Goal: Task Accomplishment & Management: Manage account settings

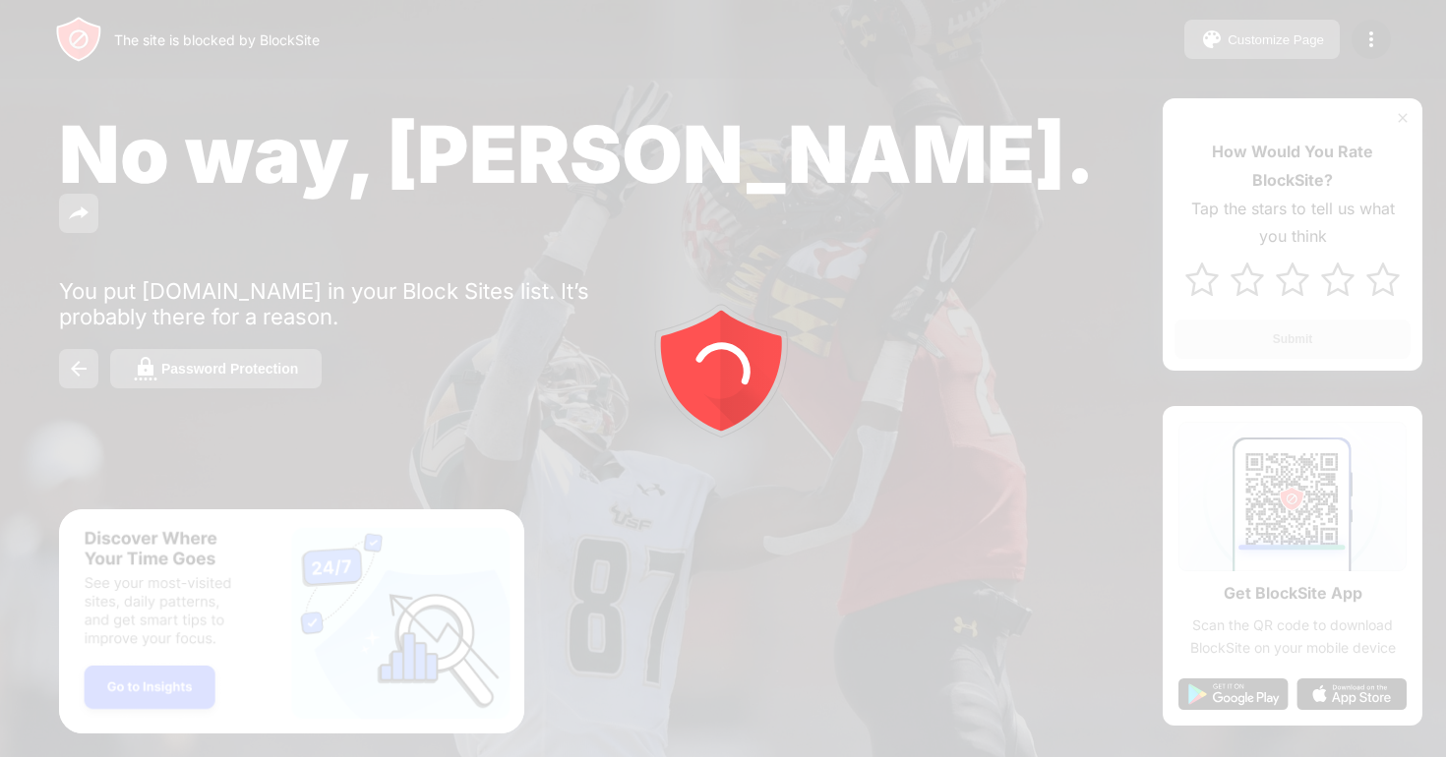
click at [1368, 33] on div at bounding box center [723, 378] width 1446 height 757
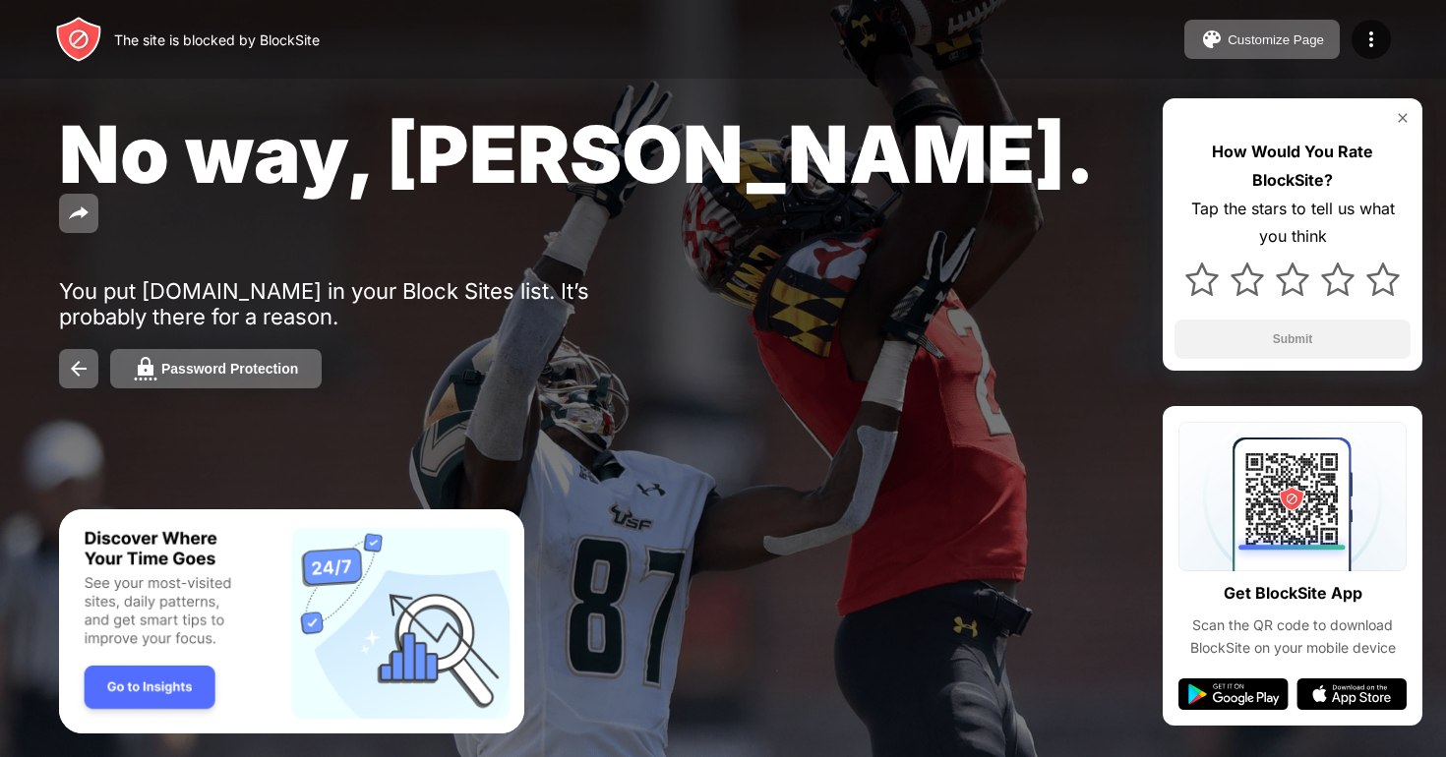
click at [1368, 33] on img at bounding box center [1371, 40] width 24 height 24
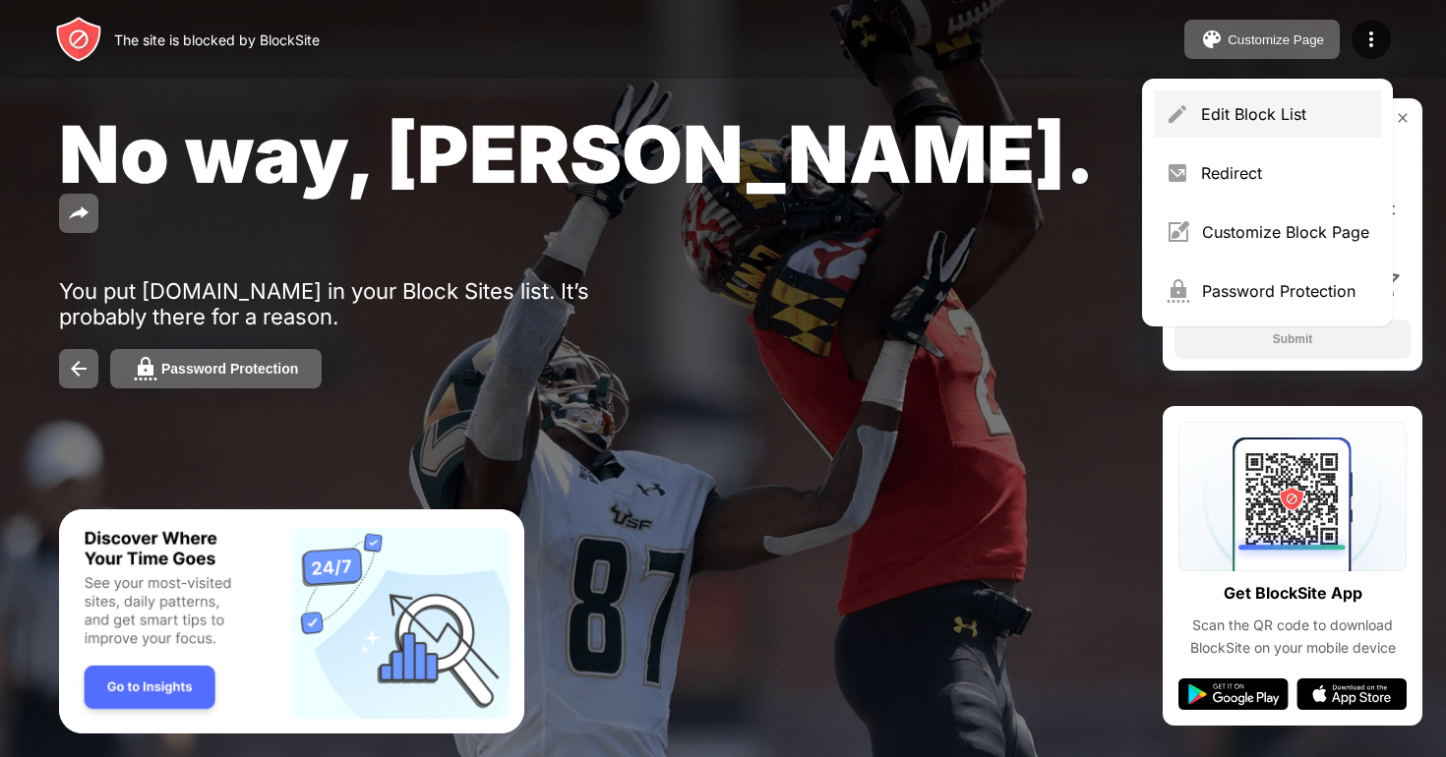
click at [1266, 105] on div "Edit Block List" at bounding box center [1285, 114] width 168 height 20
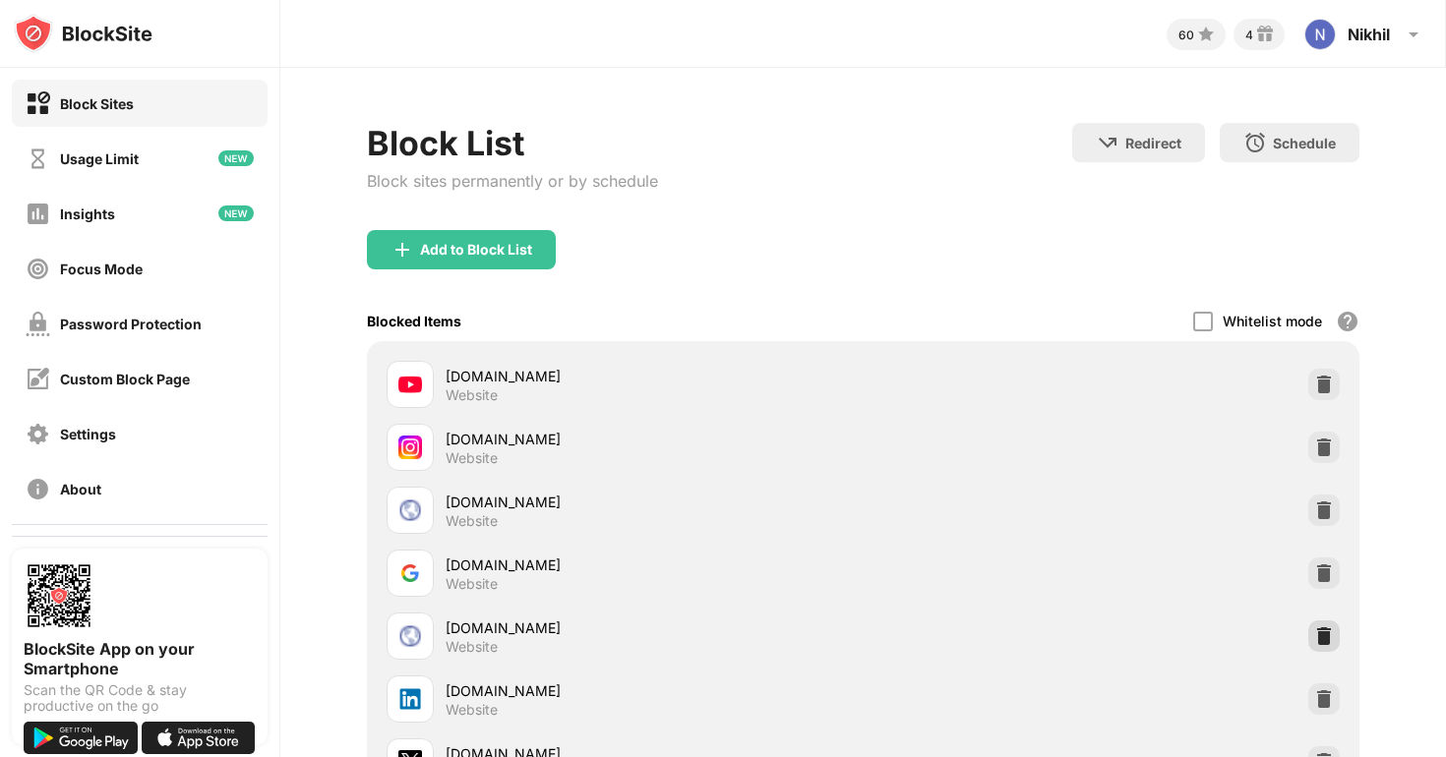
click at [1319, 631] on img at bounding box center [1324, 637] width 20 height 20
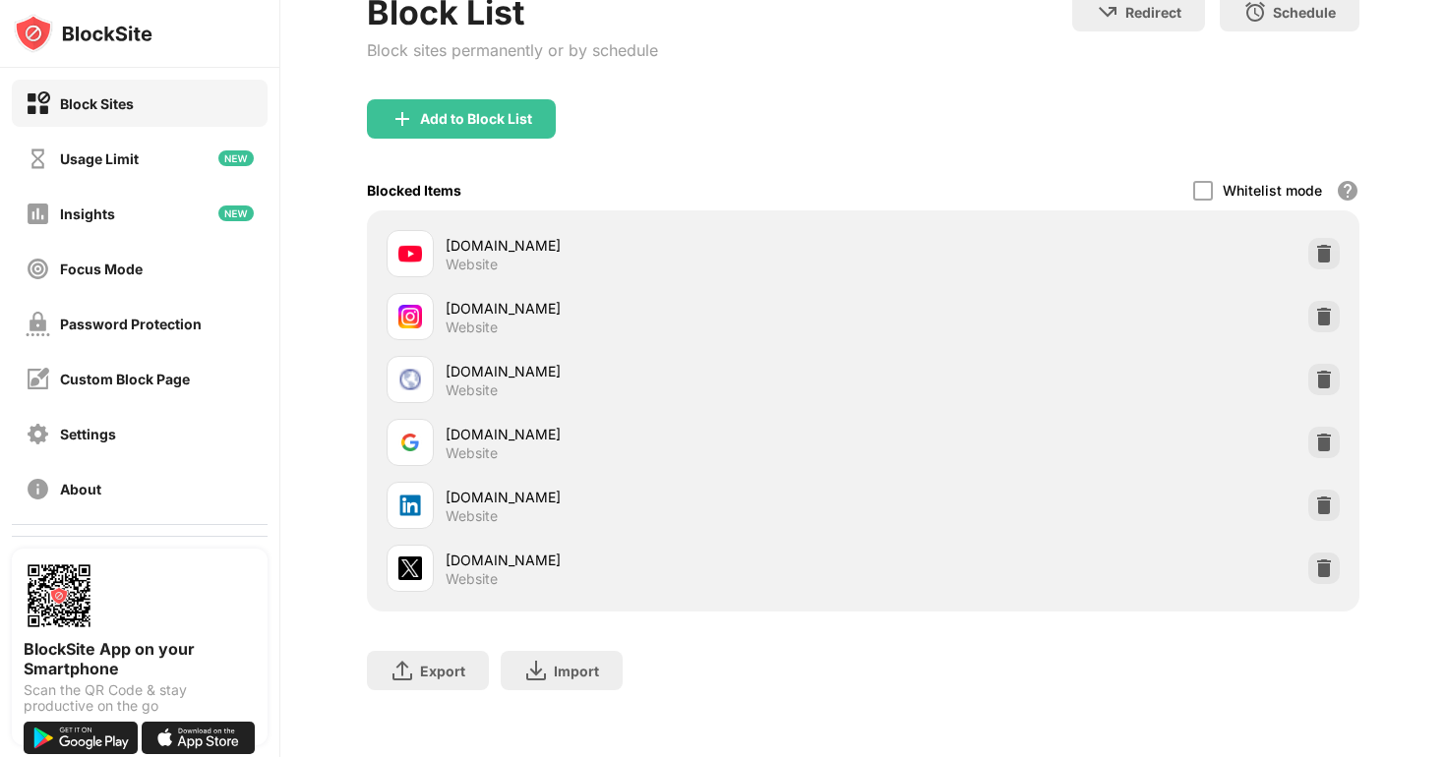
scroll to position [138, 0]
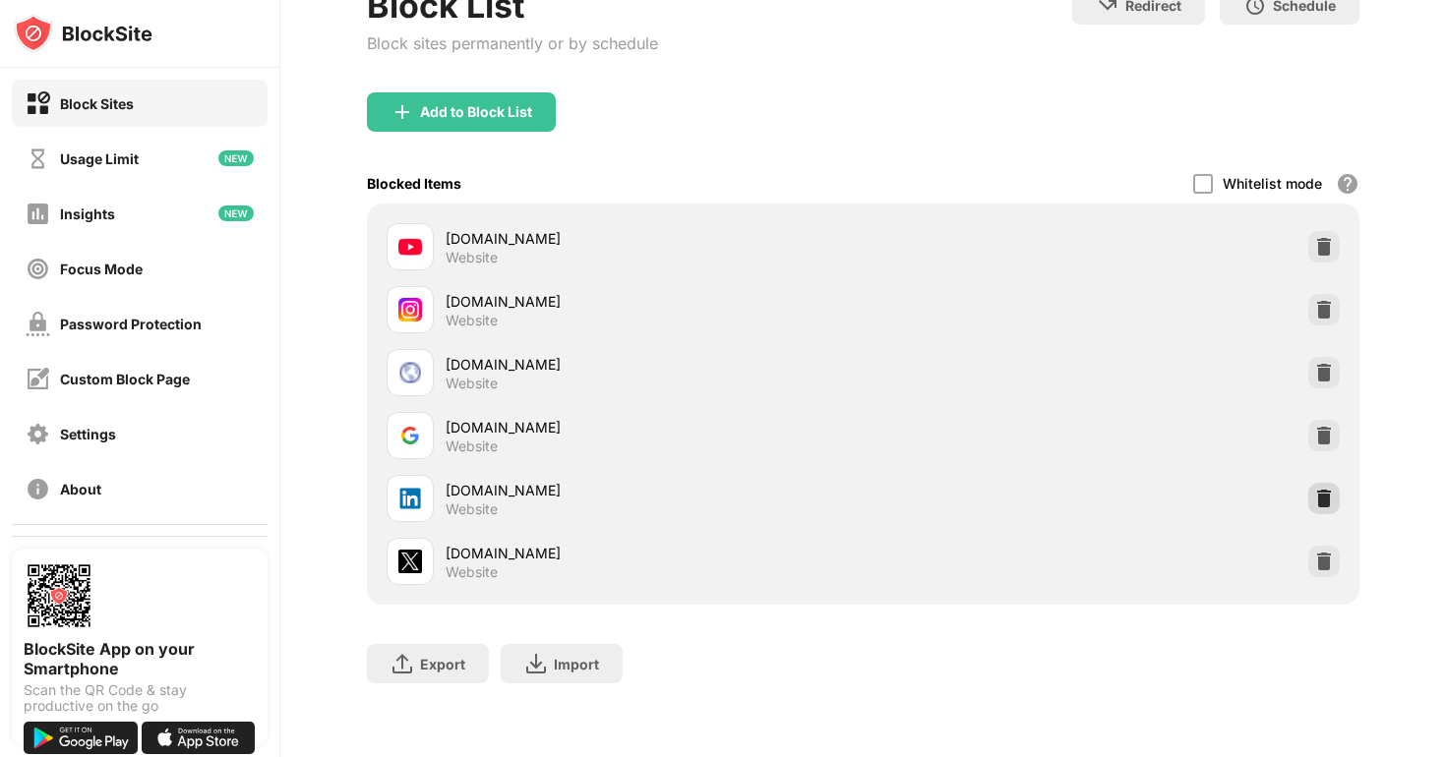
click at [1323, 499] on img at bounding box center [1324, 499] width 20 height 20
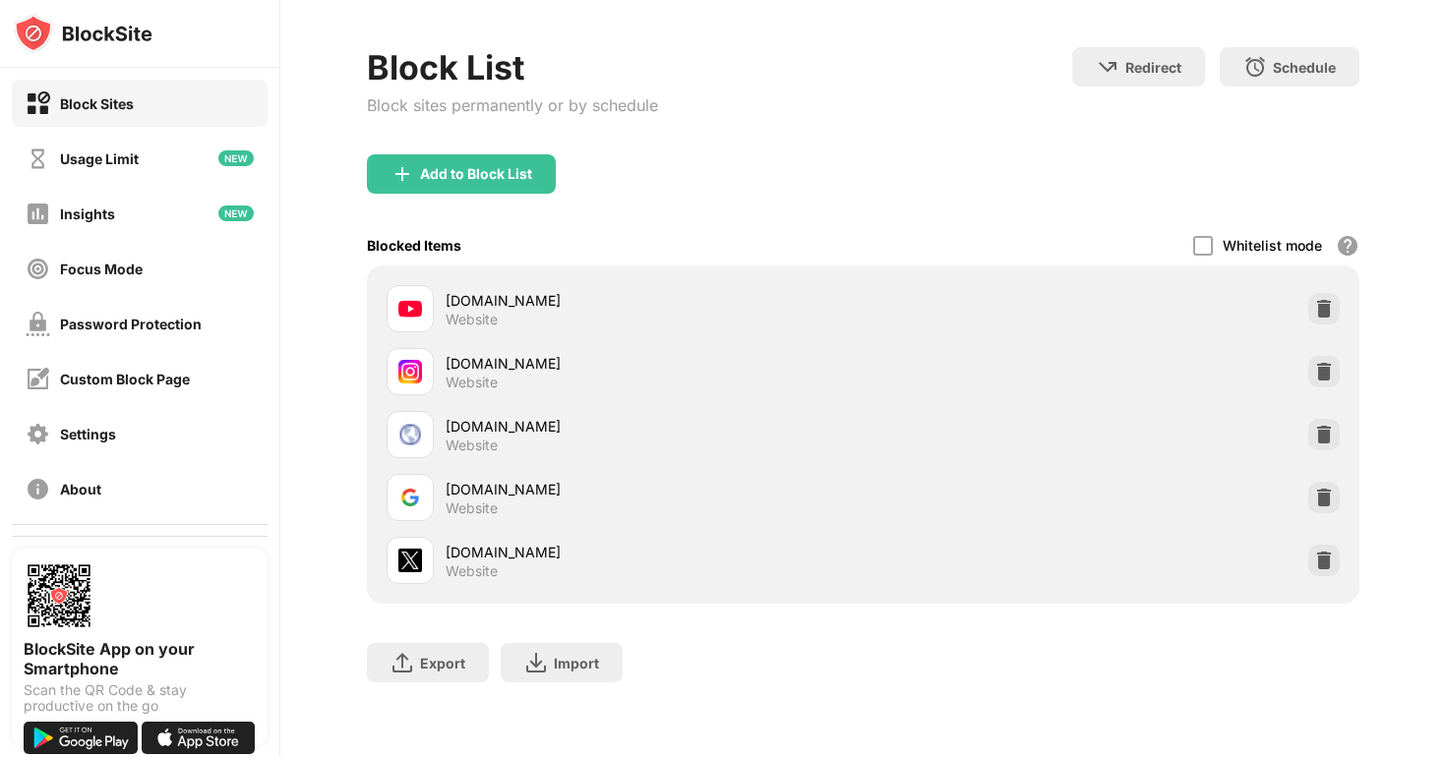
scroll to position [75, 0]
click at [507, 170] on div "Add to Block List" at bounding box center [476, 175] width 112 height 16
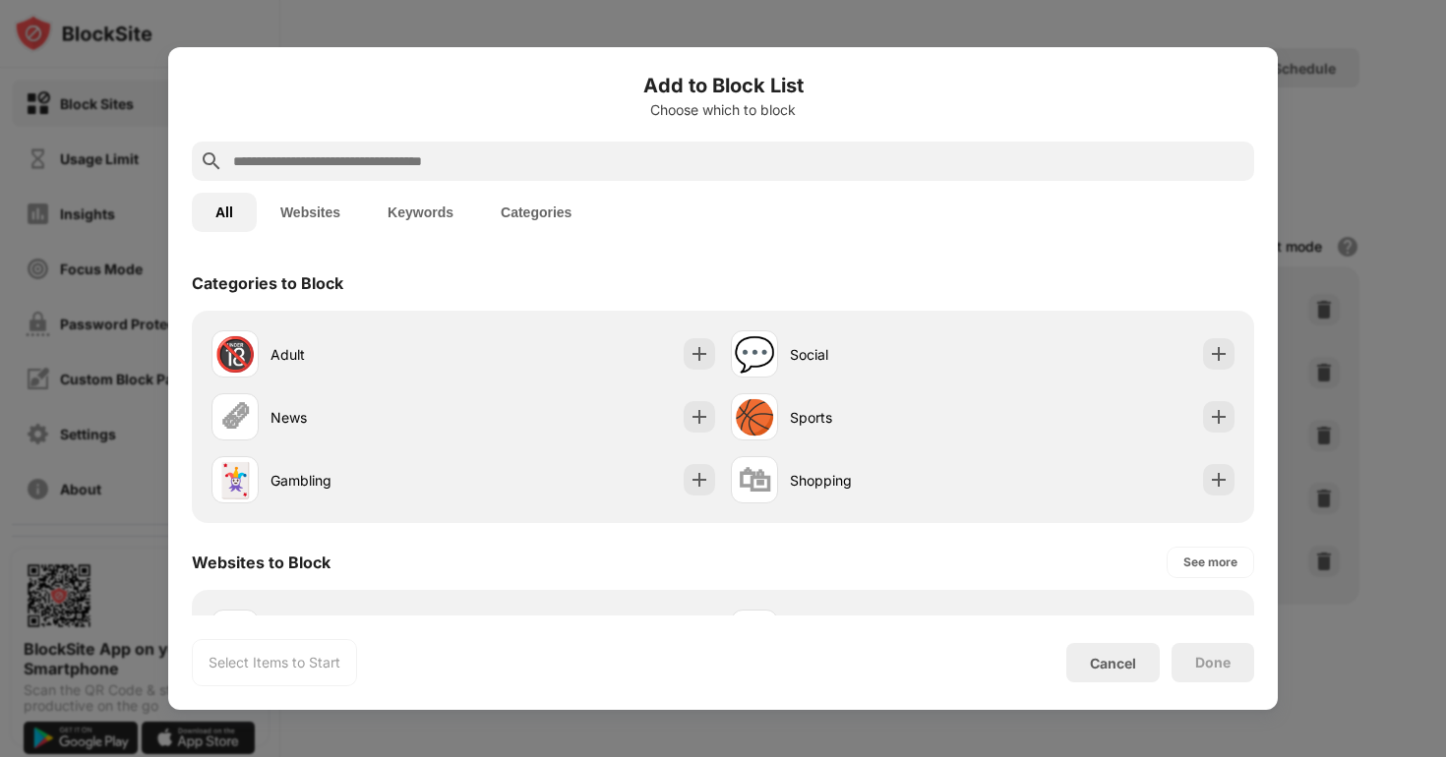
click at [446, 161] on input "text" at bounding box center [738, 162] width 1015 height 24
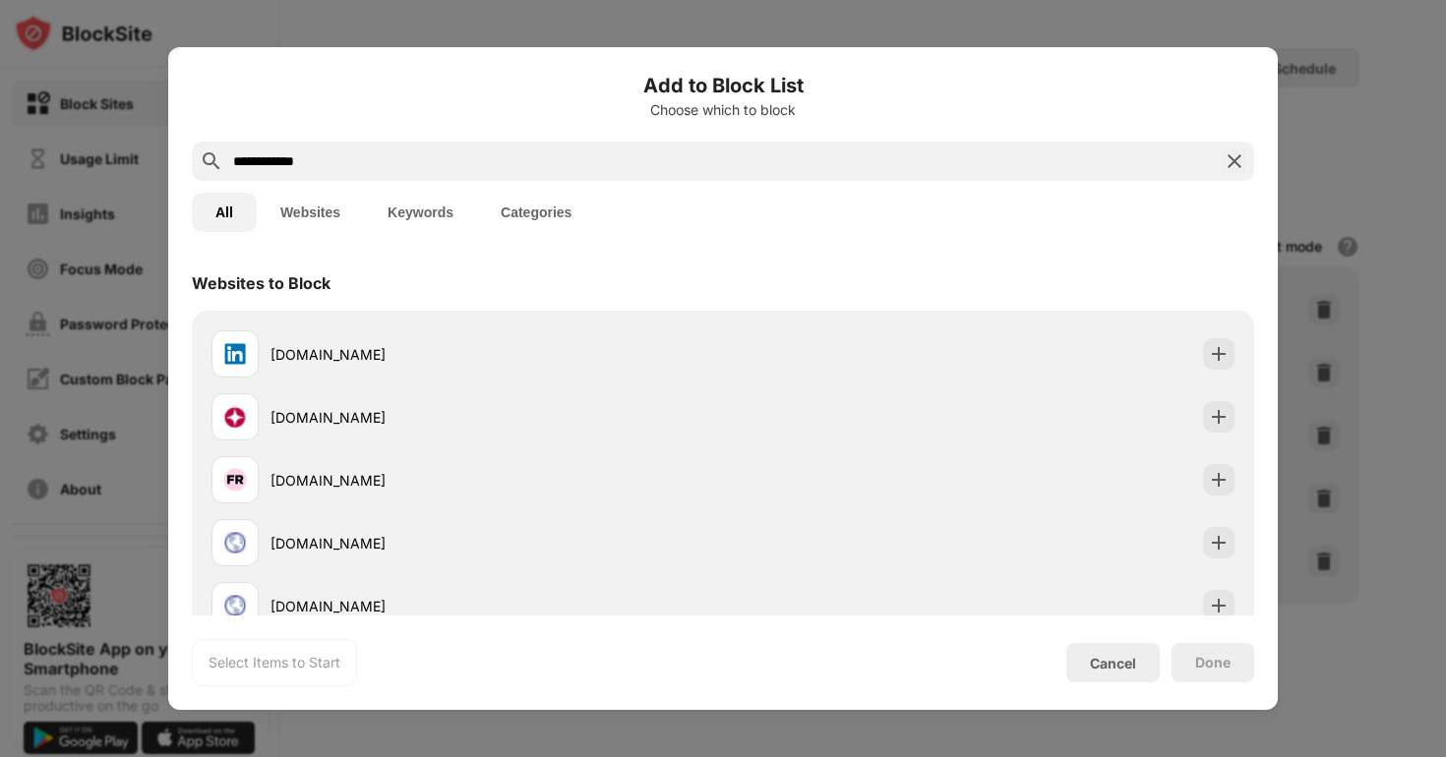
type input "**********"
click at [335, 360] on div "[DOMAIN_NAME]" at bounding box center [496, 354] width 452 height 21
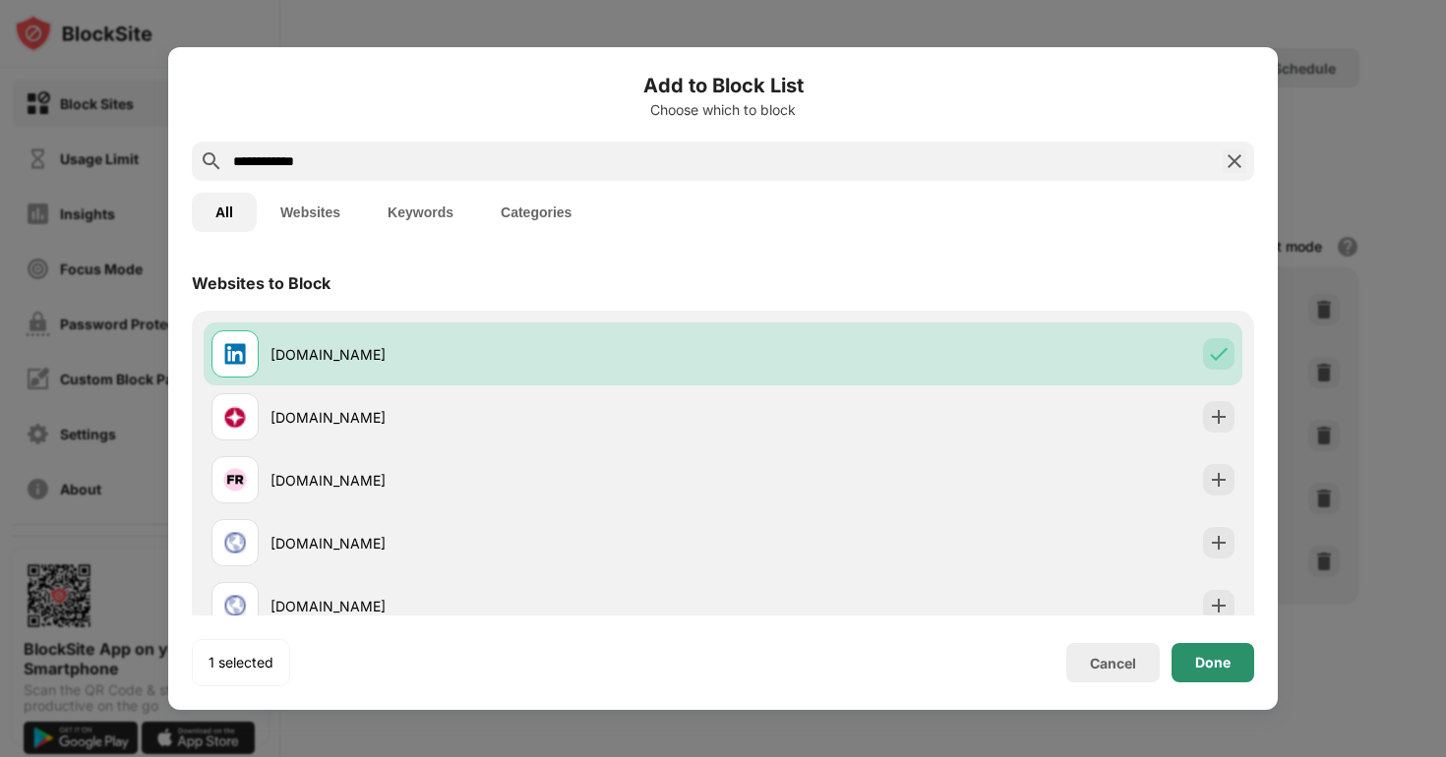
click at [1225, 662] on div "Done" at bounding box center [1212, 663] width 35 height 16
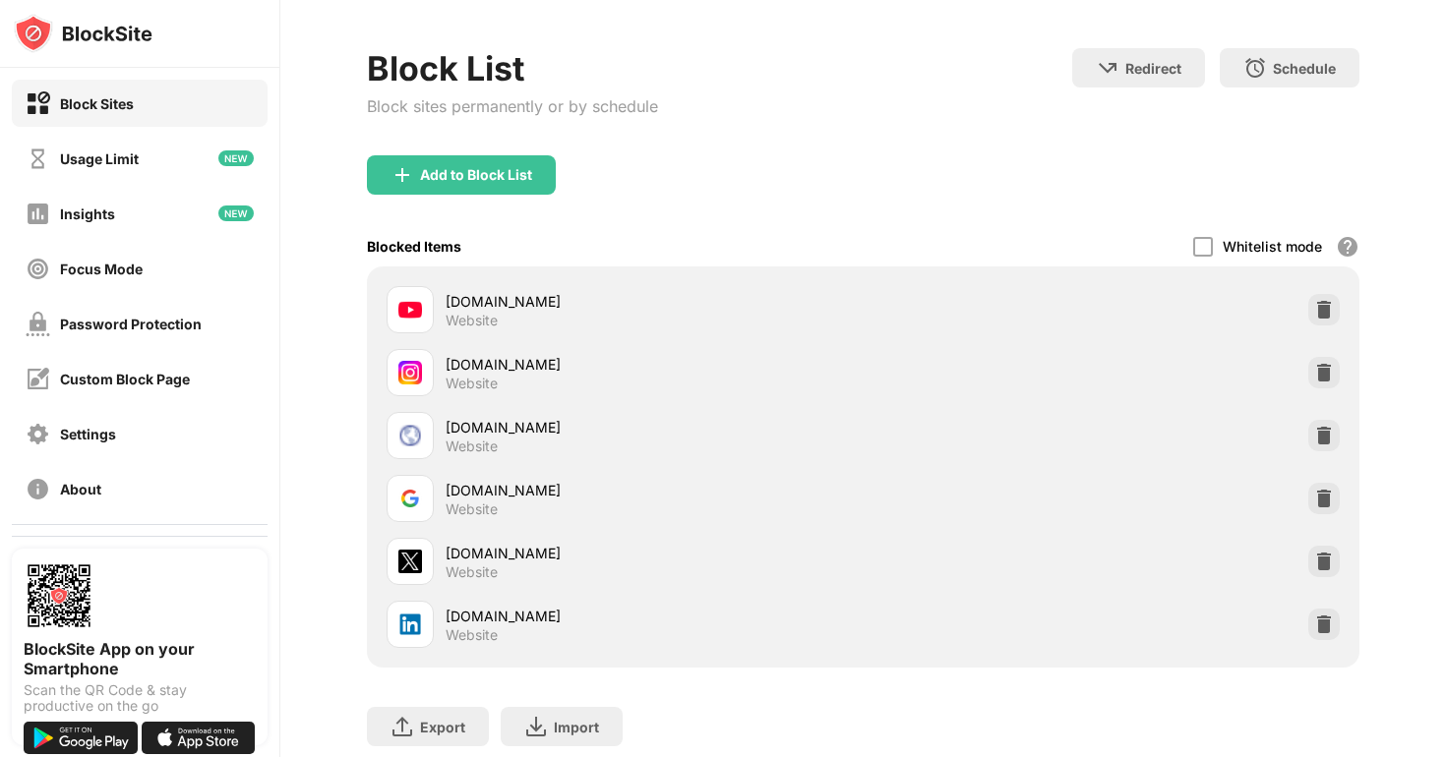
scroll to position [138, 0]
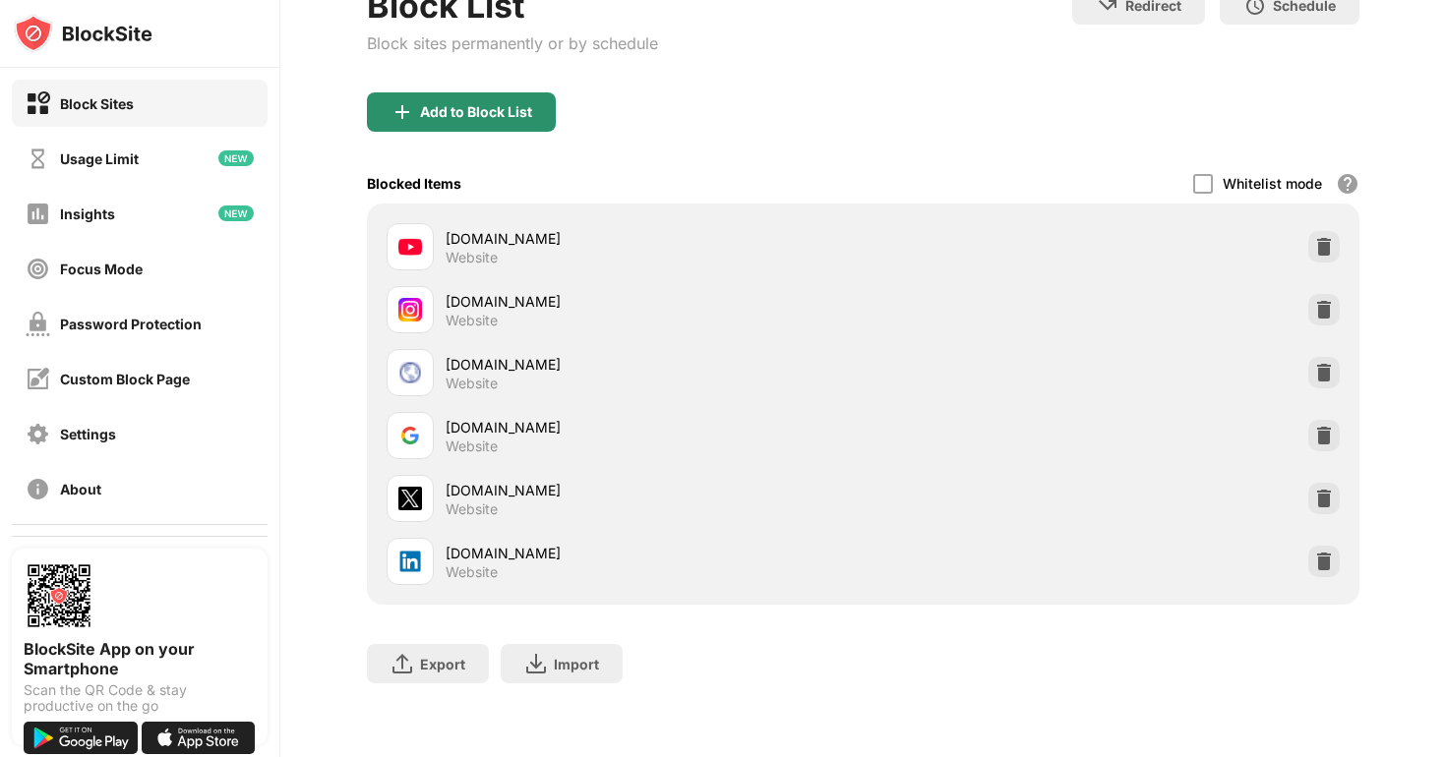
click at [471, 108] on div "Add to Block List" at bounding box center [476, 112] width 112 height 16
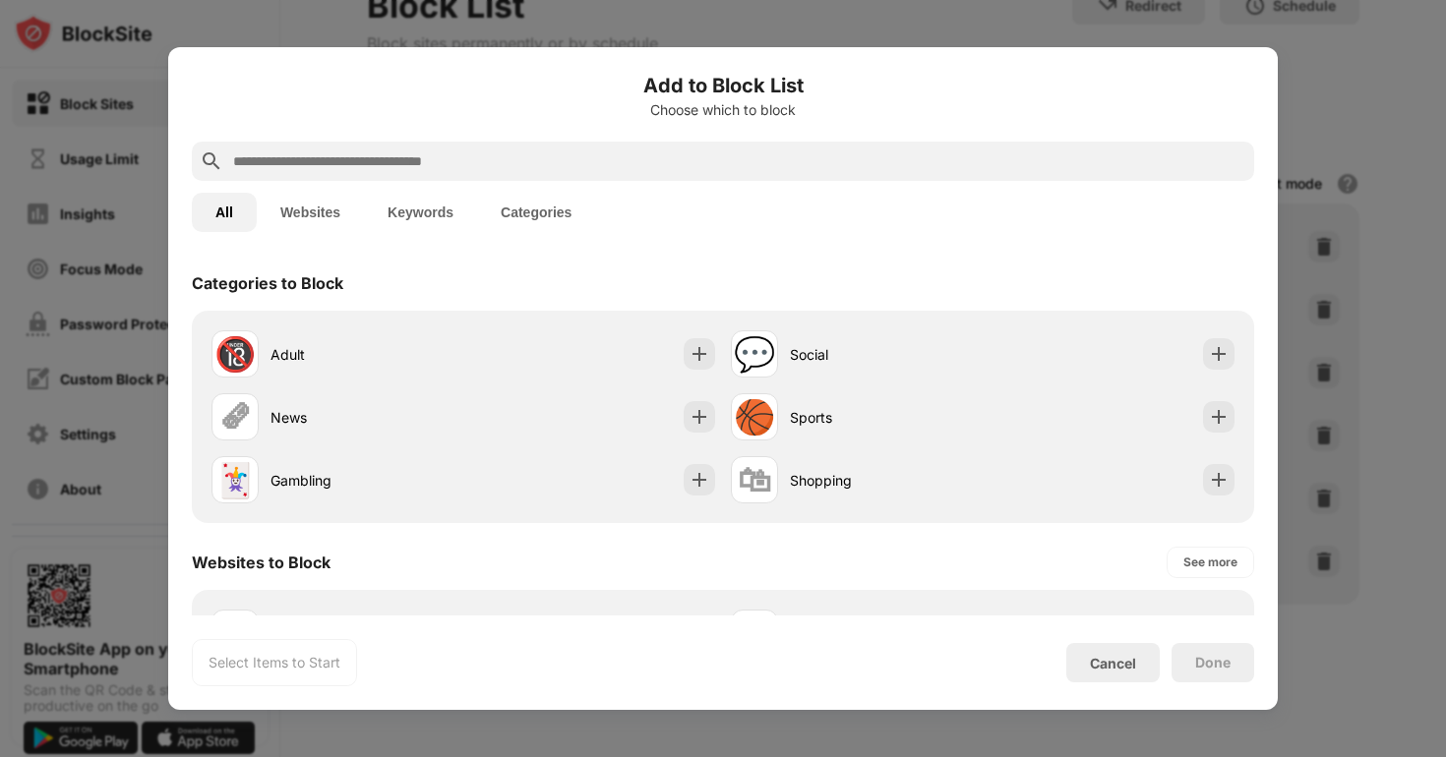
click at [373, 157] on input "text" at bounding box center [738, 162] width 1015 height 24
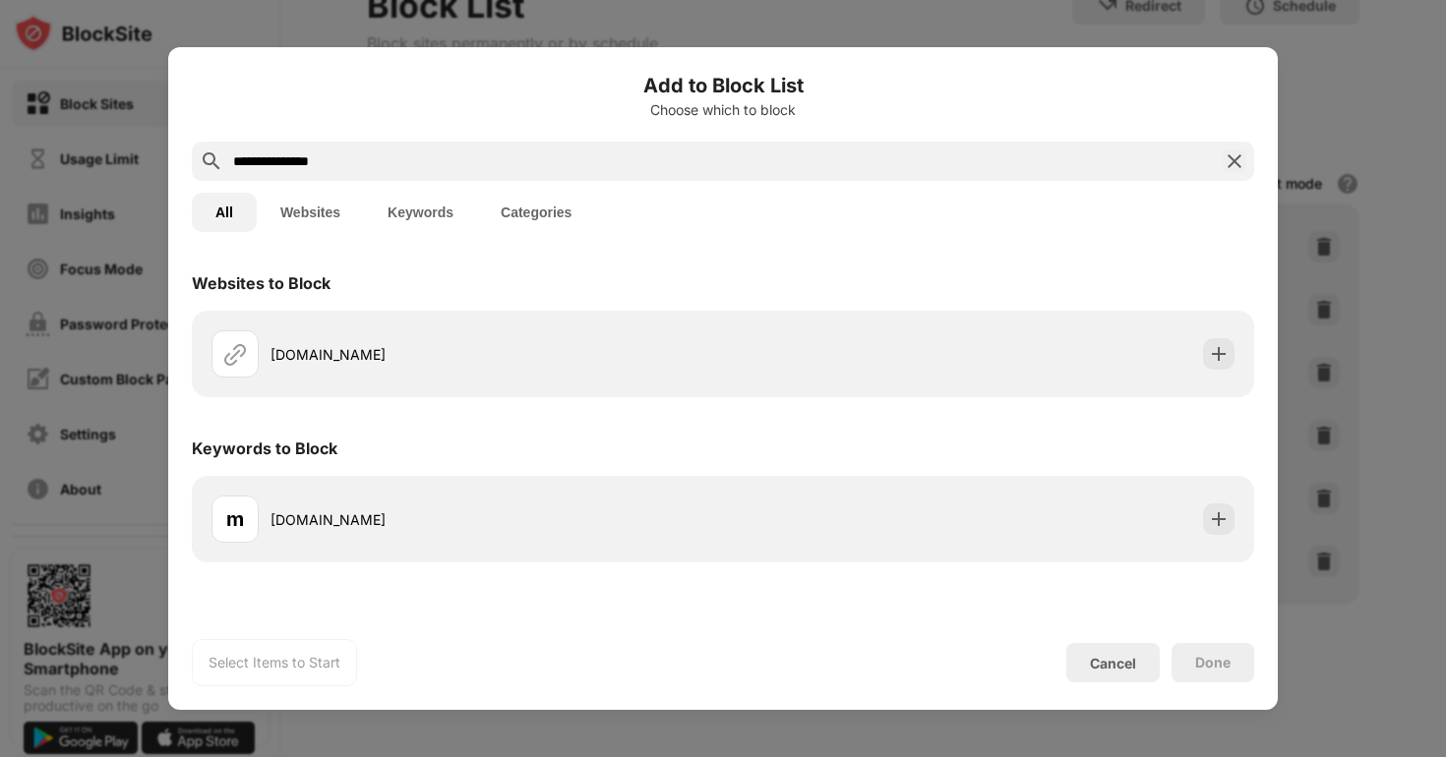
type input "**********"
click at [361, 348] on div "[DOMAIN_NAME]" at bounding box center [496, 354] width 452 height 21
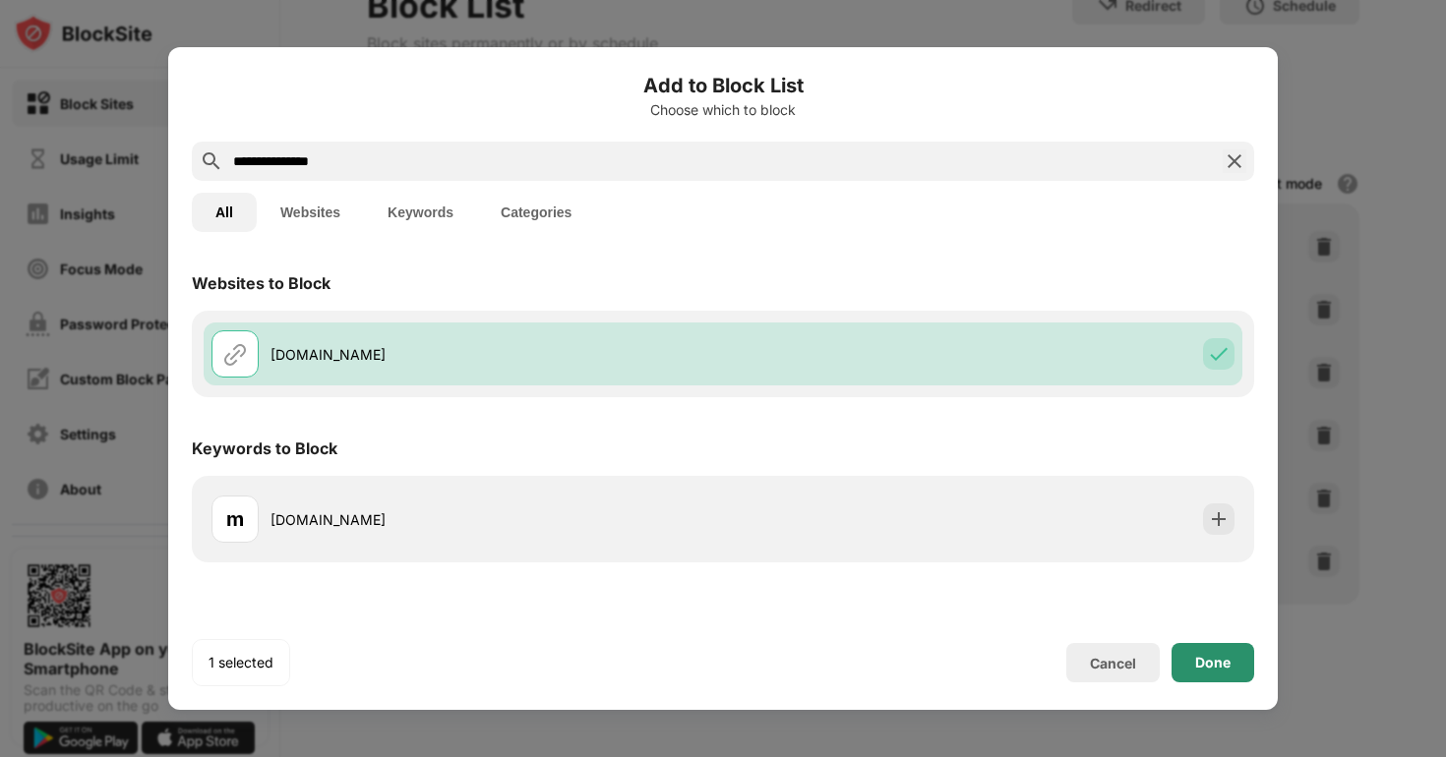
click at [1205, 648] on div "Done" at bounding box center [1212, 662] width 83 height 39
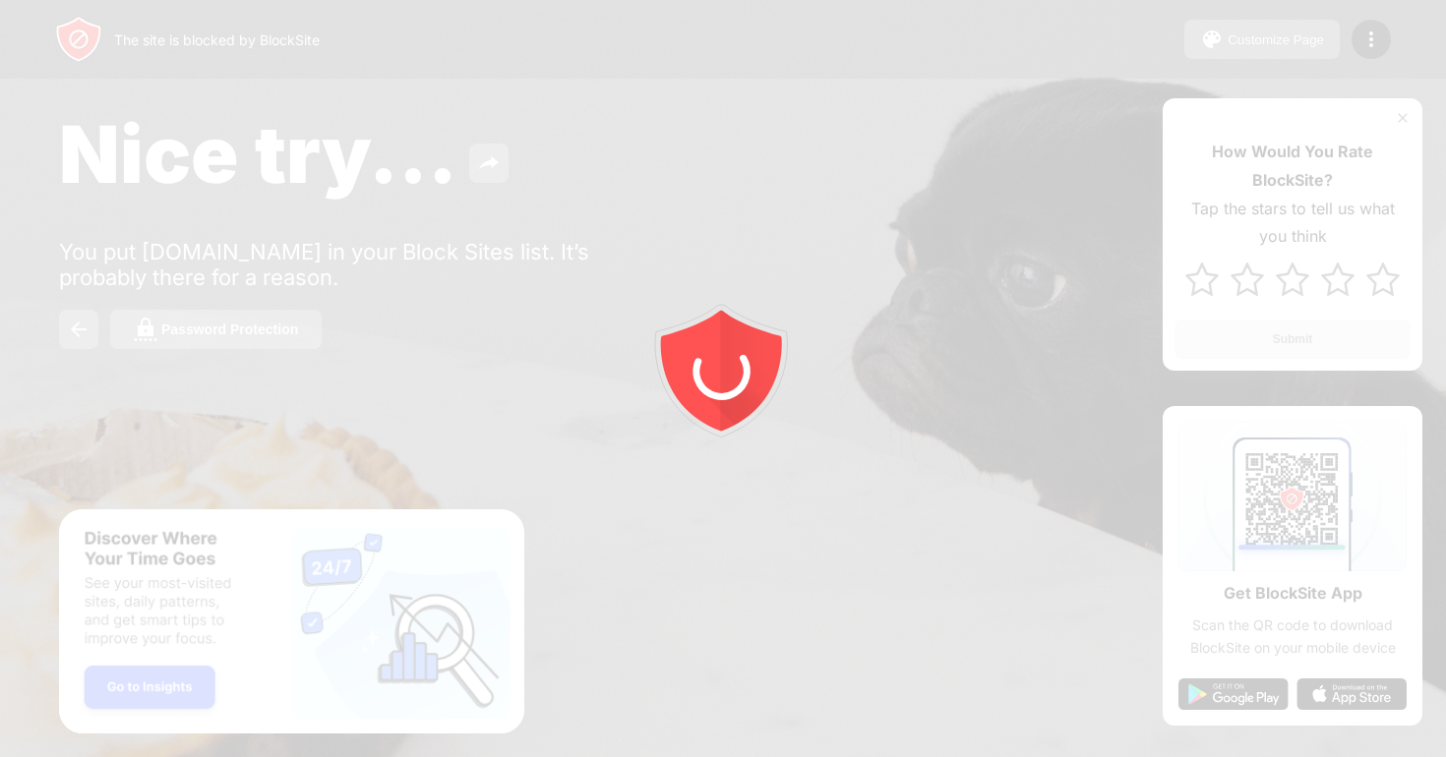
click at [1374, 35] on div at bounding box center [723, 378] width 1446 height 757
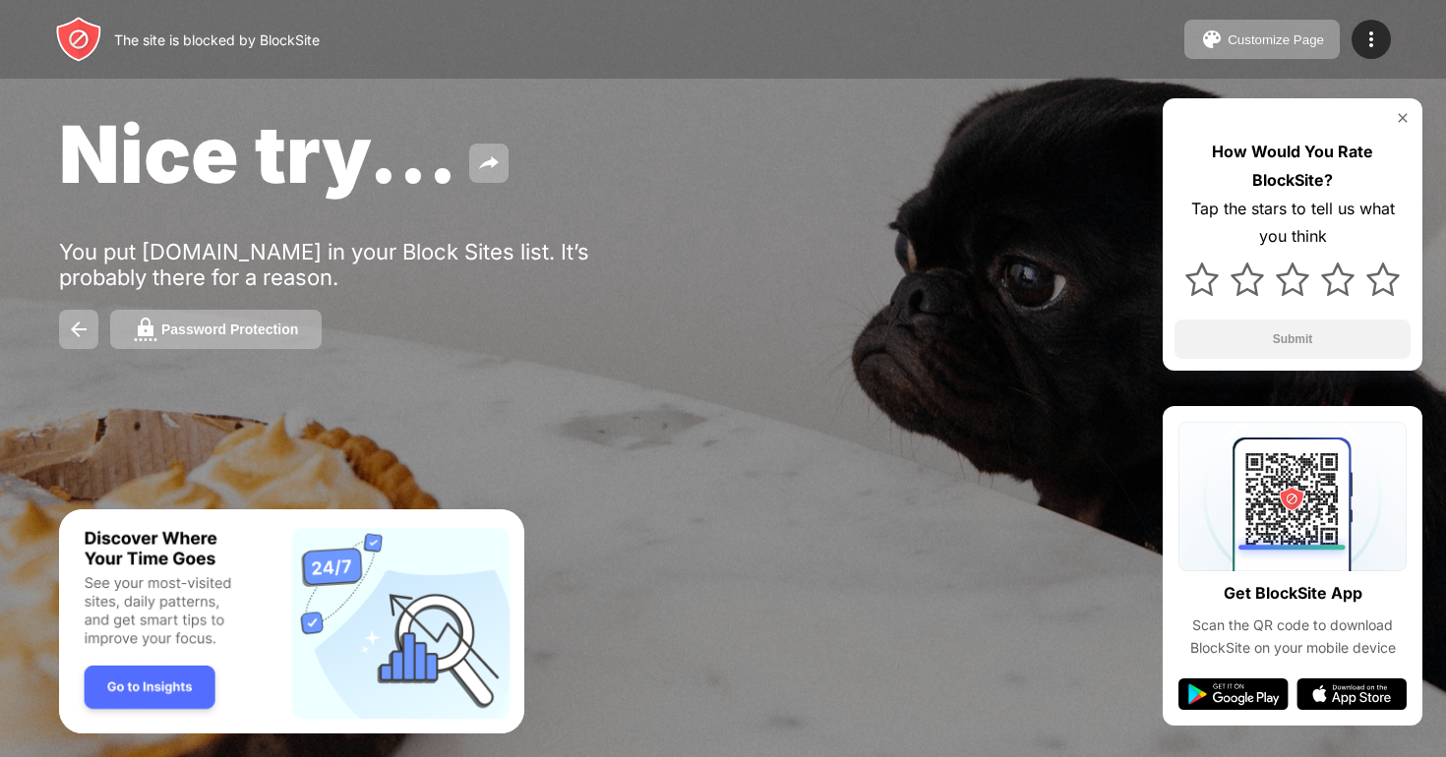
click at [1374, 35] on img at bounding box center [1371, 40] width 24 height 24
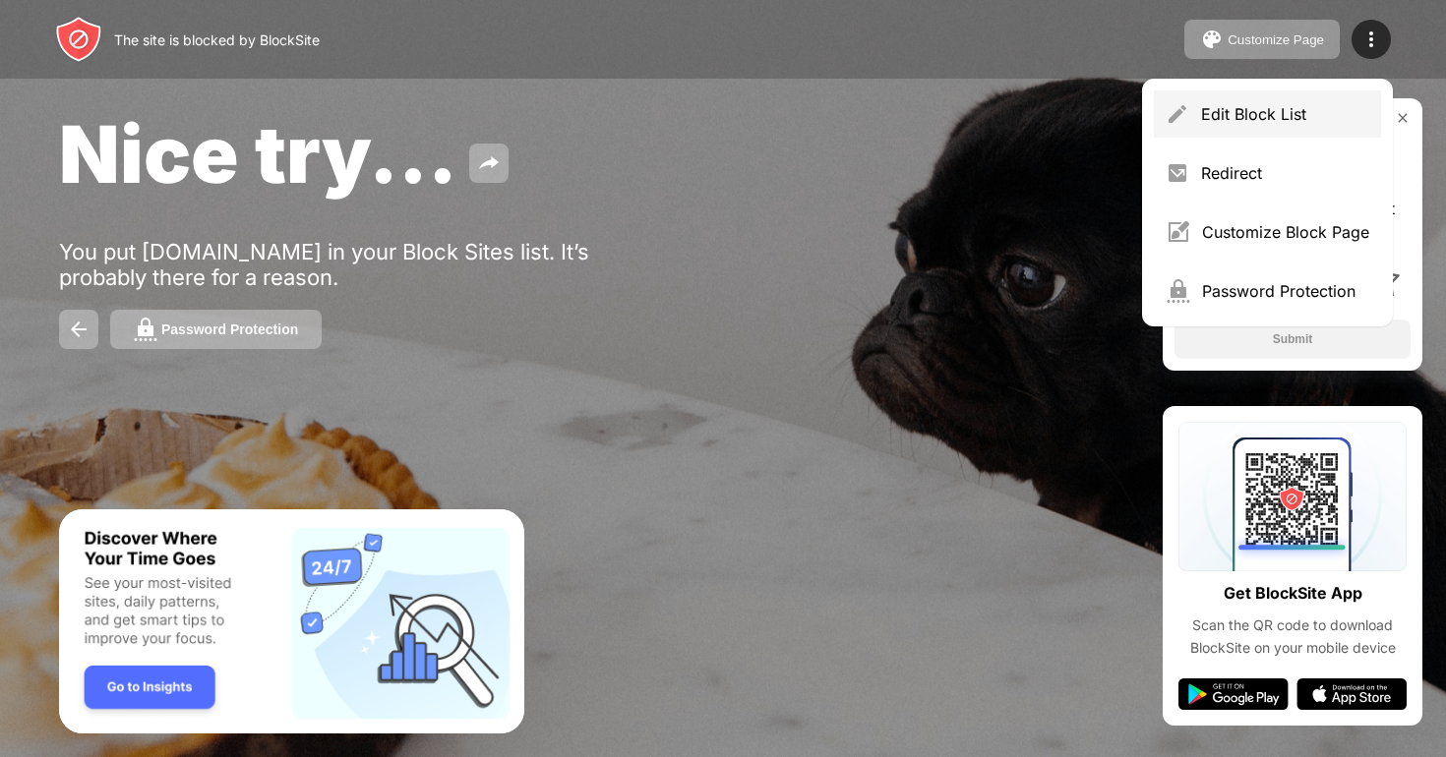
click at [1269, 104] on div "Edit Block List" at bounding box center [1285, 114] width 168 height 20
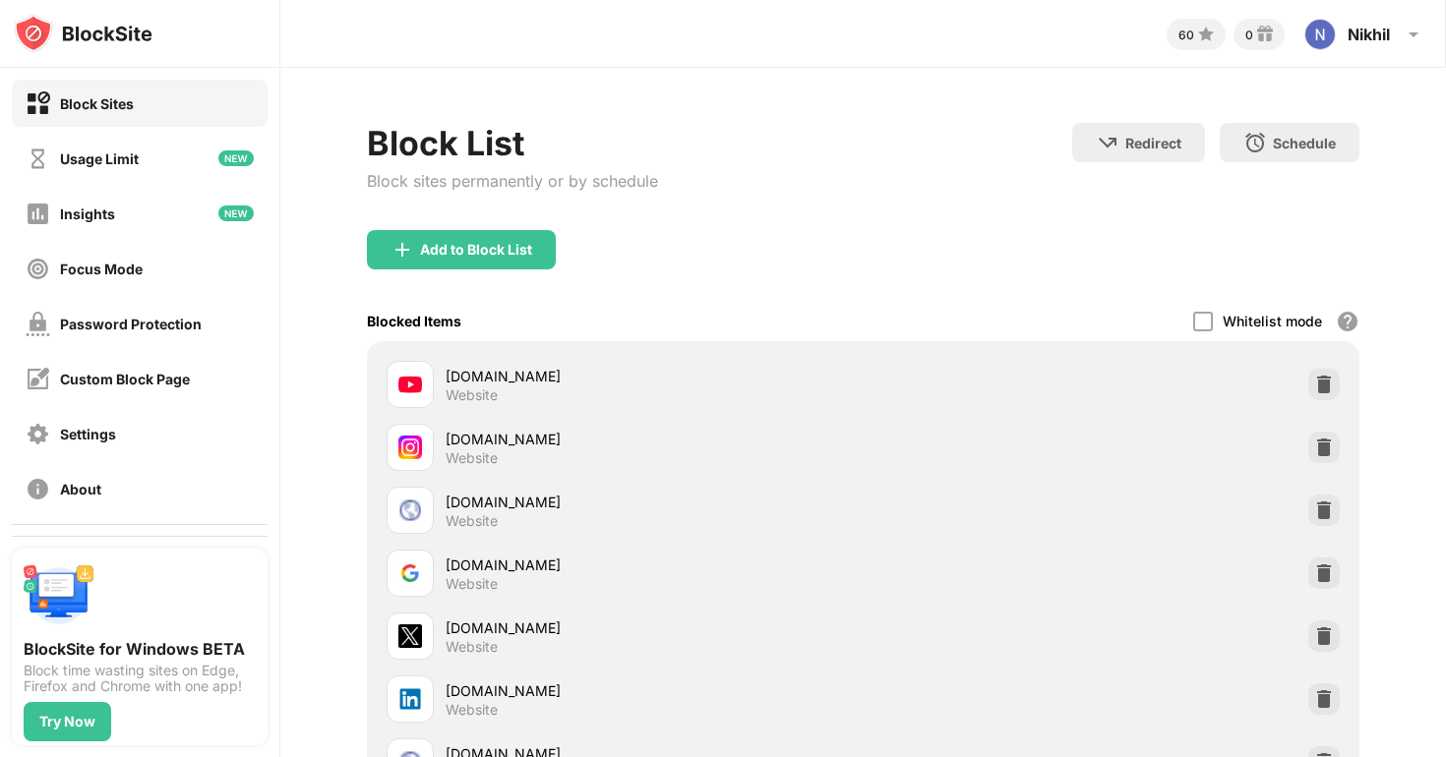
scroll to position [201, 0]
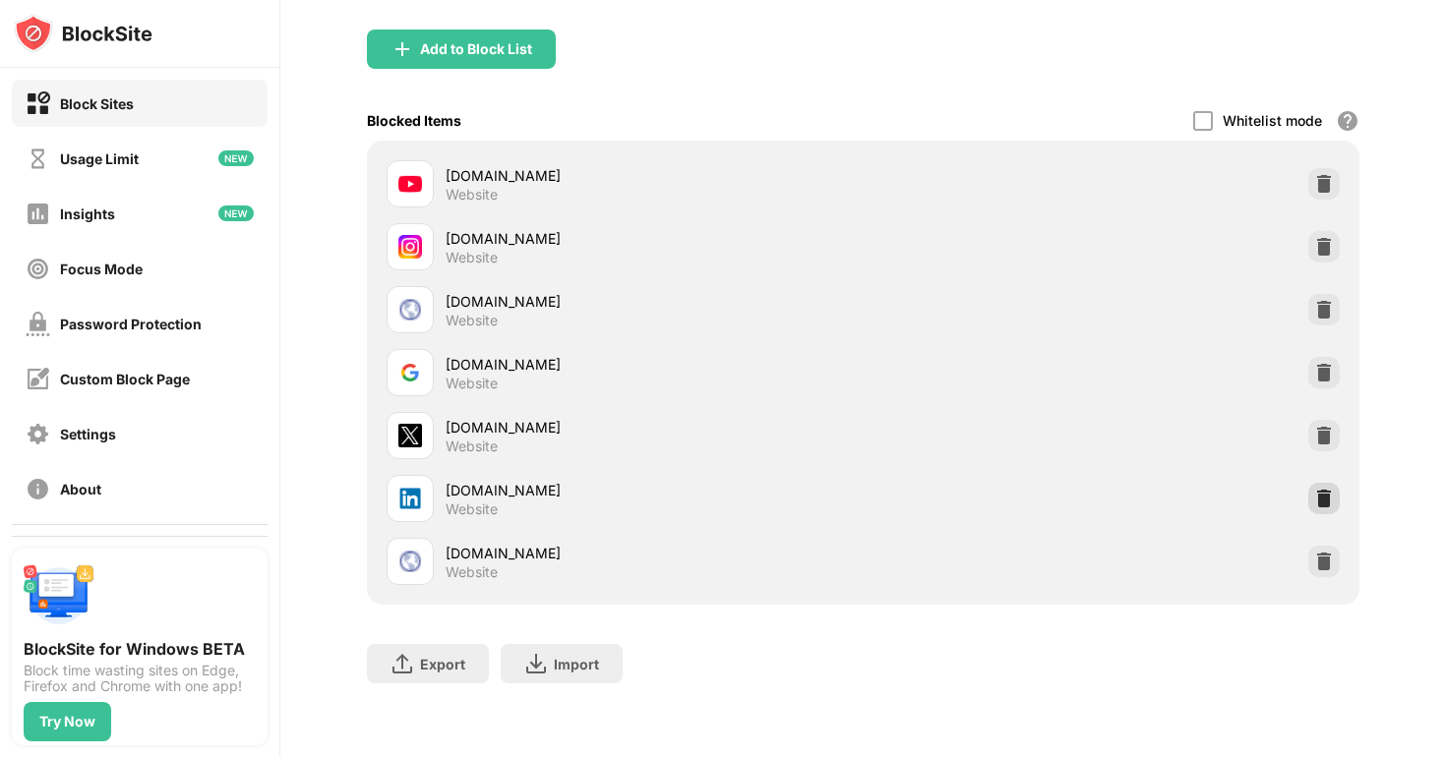
click at [1326, 504] on img at bounding box center [1324, 499] width 20 height 20
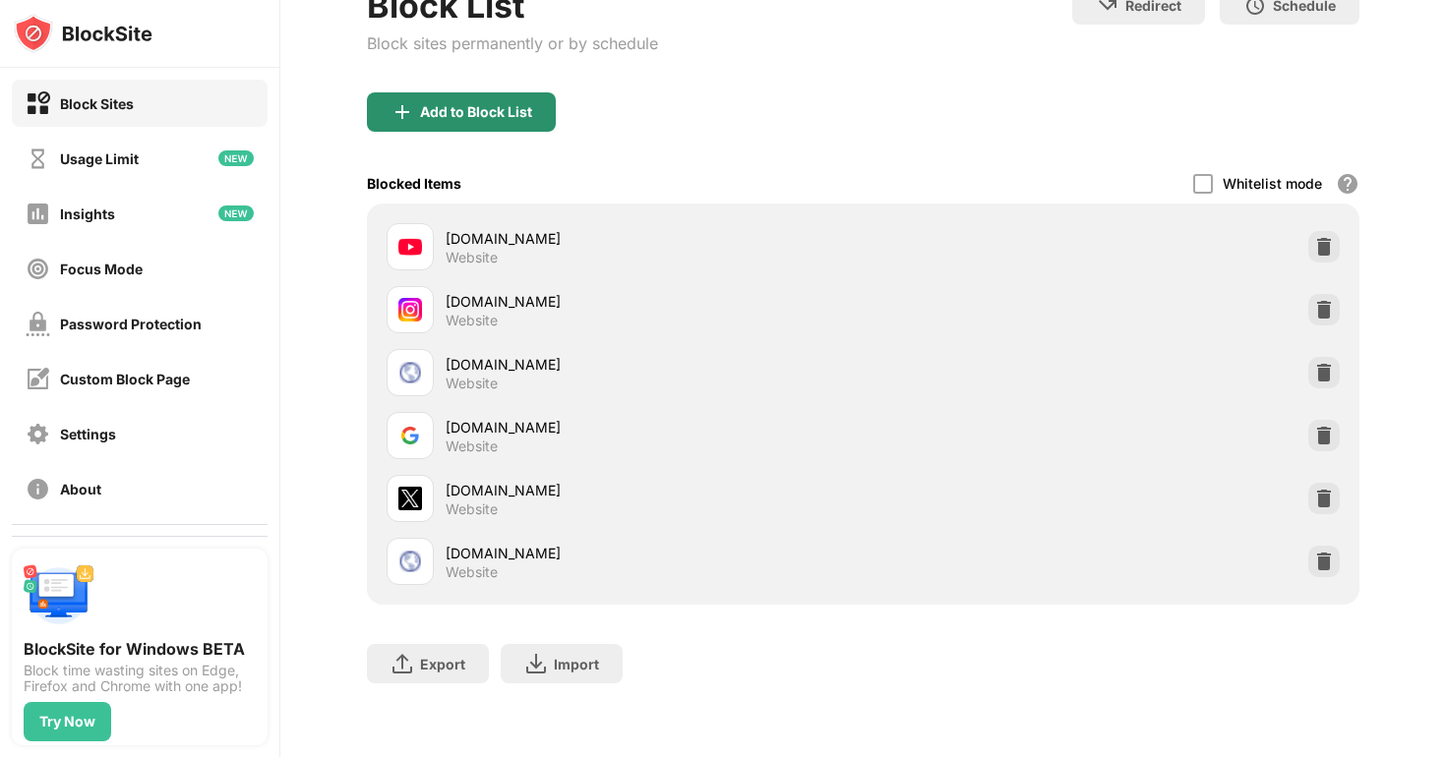
click at [443, 123] on div "Add to Block List" at bounding box center [461, 111] width 189 height 39
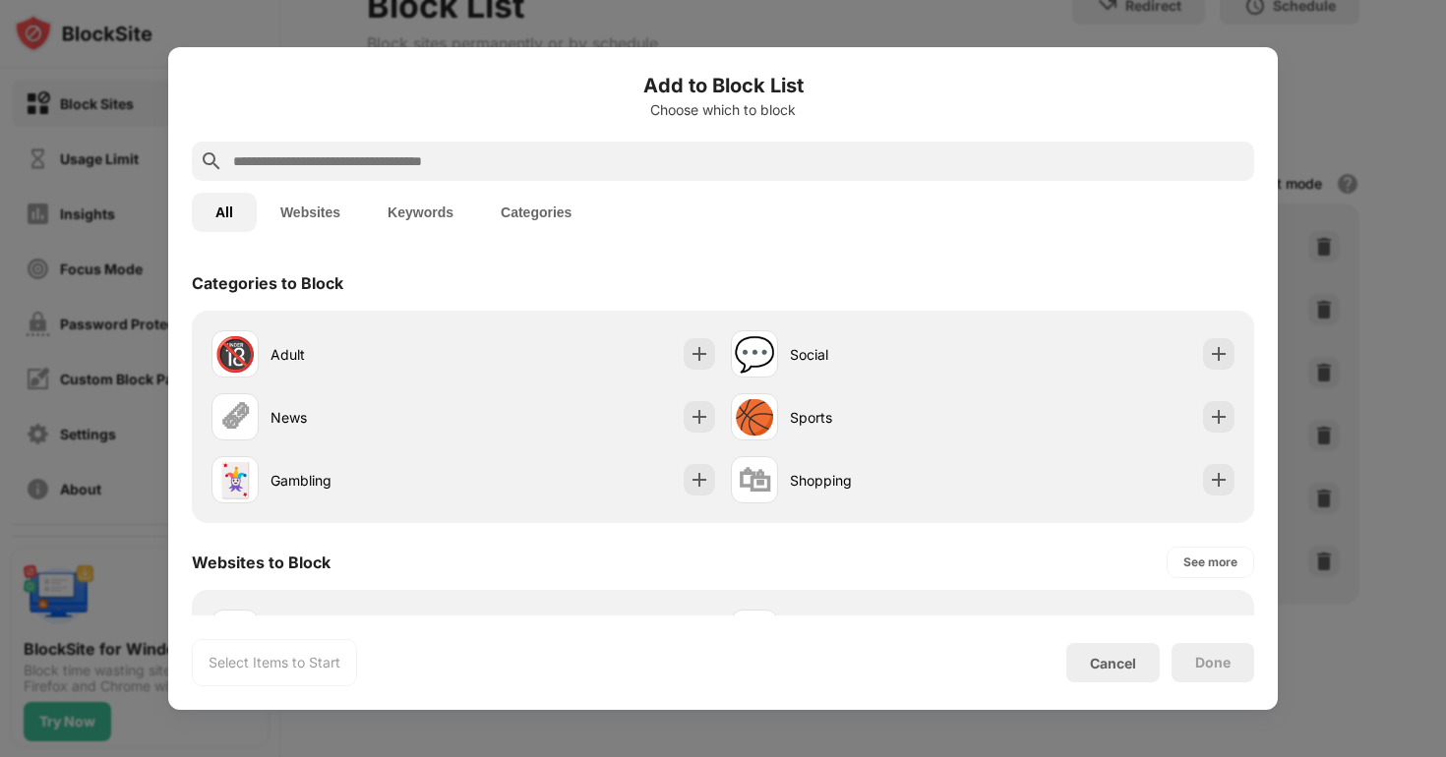
click at [315, 164] on input "text" at bounding box center [738, 162] width 1015 height 24
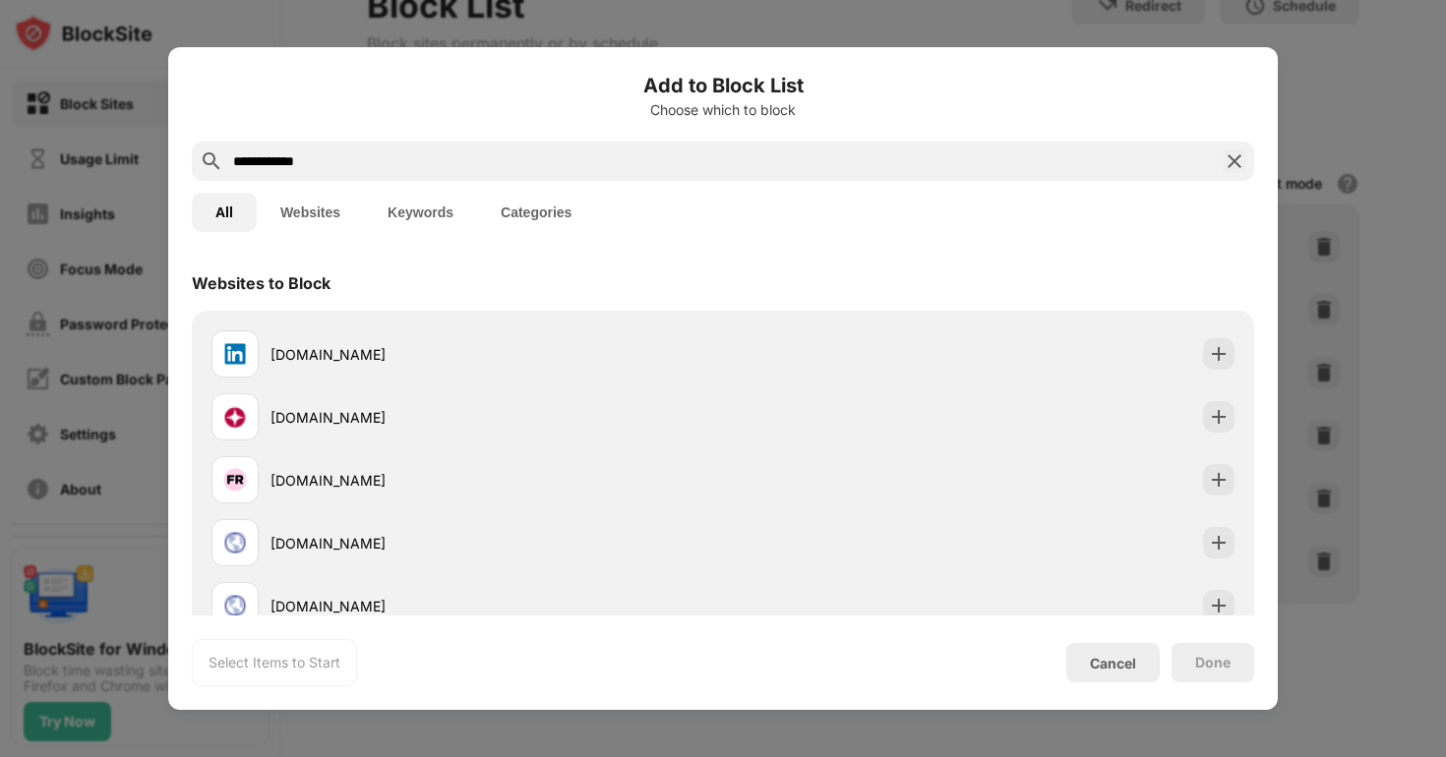
type input "**********"
click at [295, 365] on div "[DOMAIN_NAME]" at bounding box center [466, 353] width 511 height 47
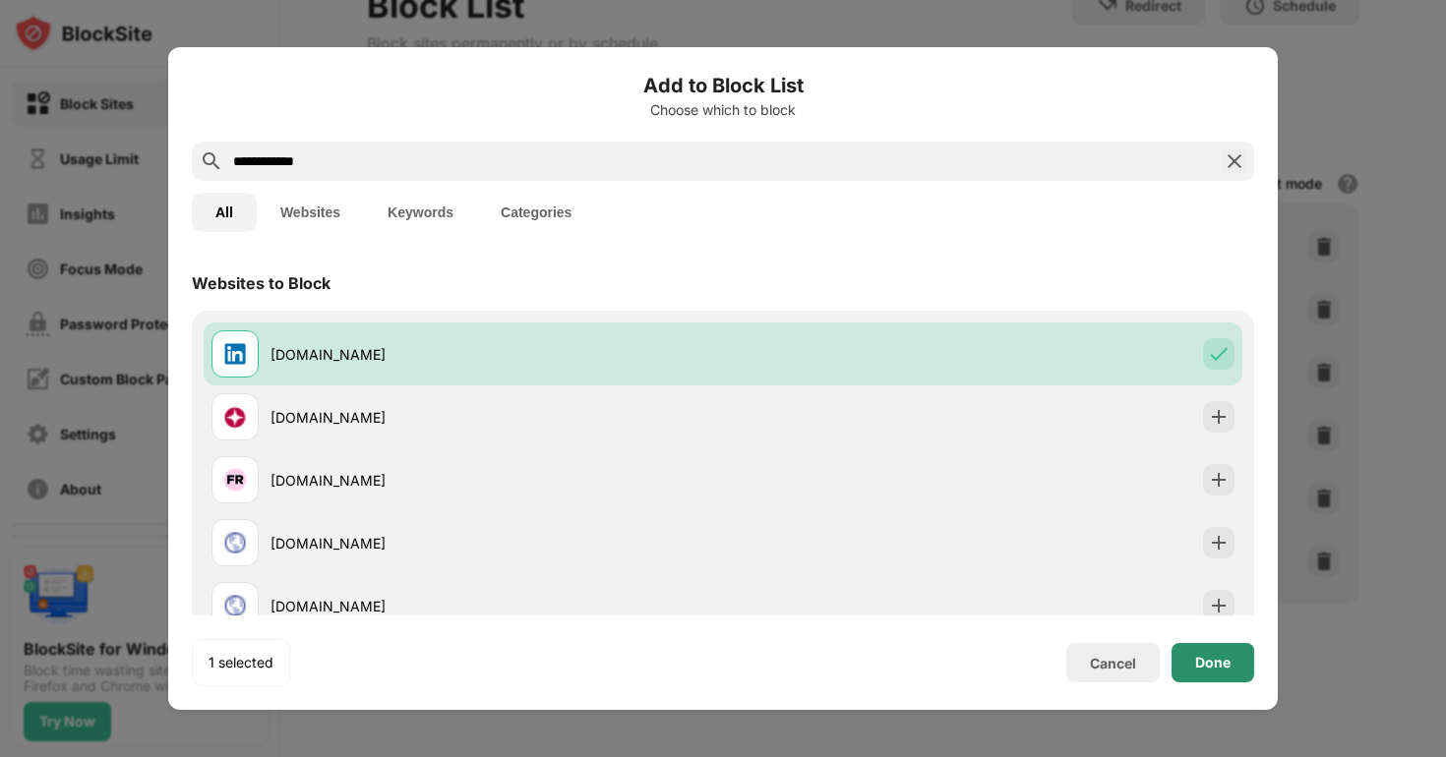
click at [1230, 674] on div "Done" at bounding box center [1212, 662] width 83 height 39
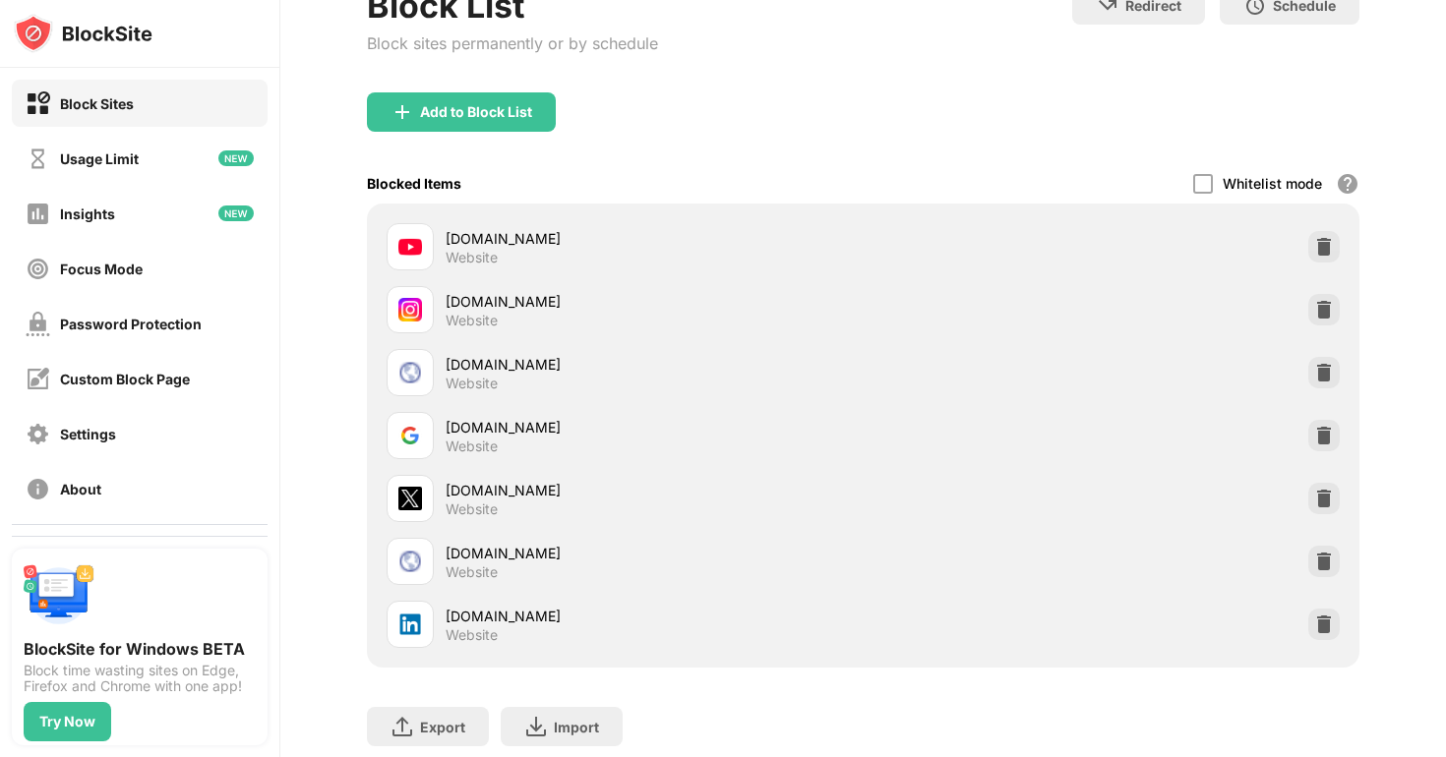
scroll to position [201, 0]
